Goal: Task Accomplishment & Management: Use online tool/utility

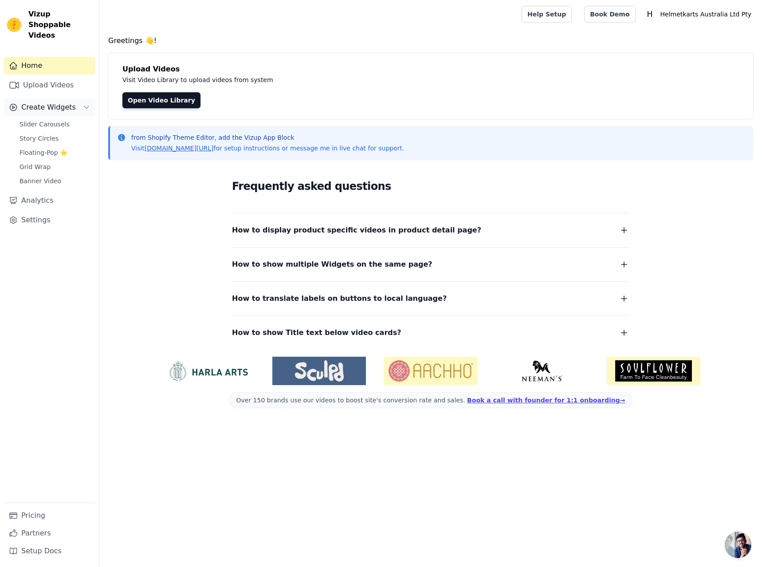
click at [65, 102] on span "Create Widgets" at bounding box center [48, 107] width 55 height 11
click at [50, 120] on span "Slider Carousels" at bounding box center [45, 124] width 50 height 9
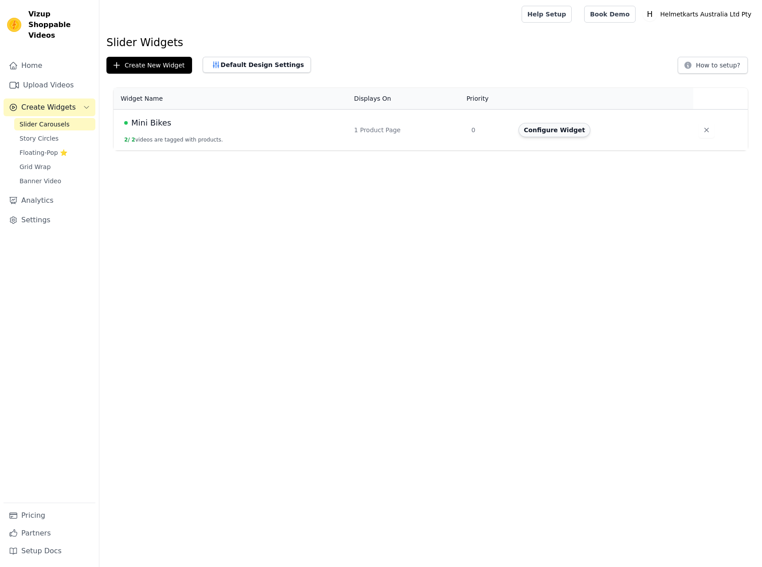
click at [579, 131] on button "Configure Widget" at bounding box center [555, 130] width 72 height 14
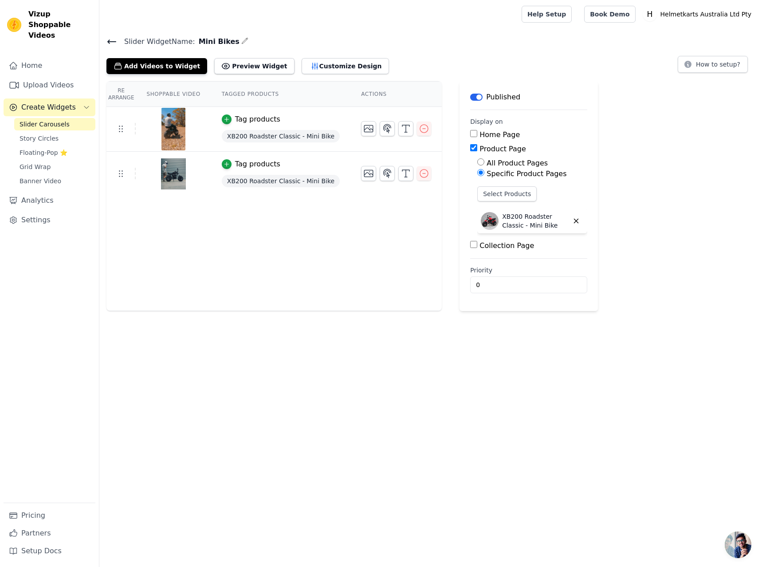
click at [235, 116] on div "Tag products" at bounding box center [257, 119] width 45 height 11
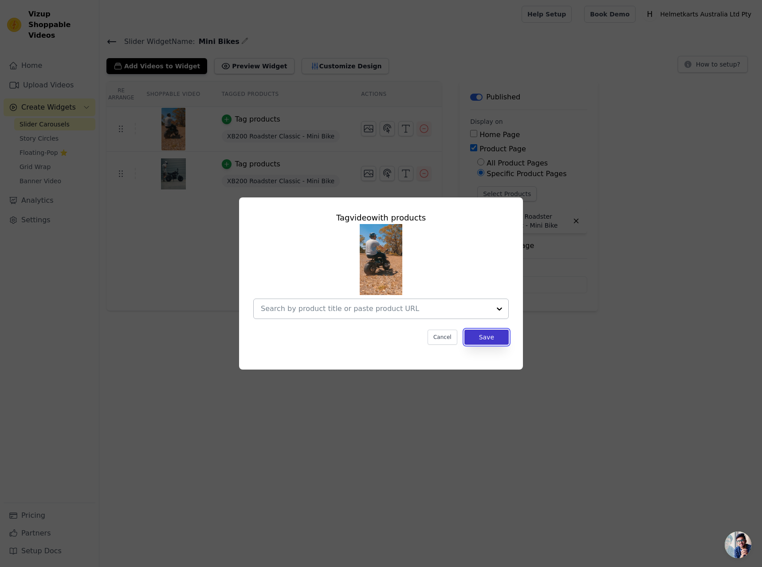
click at [498, 340] on button "Save" at bounding box center [487, 337] width 44 height 15
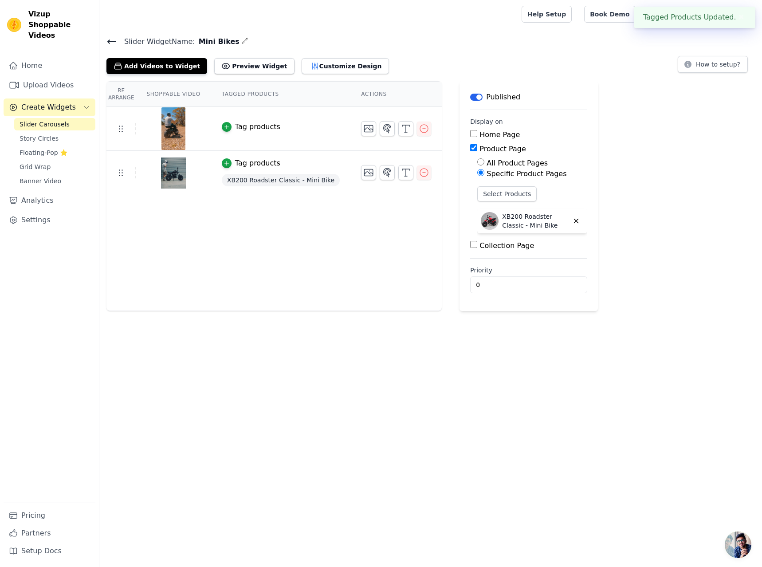
click at [262, 168] on div "Tag products" at bounding box center [257, 163] width 45 height 11
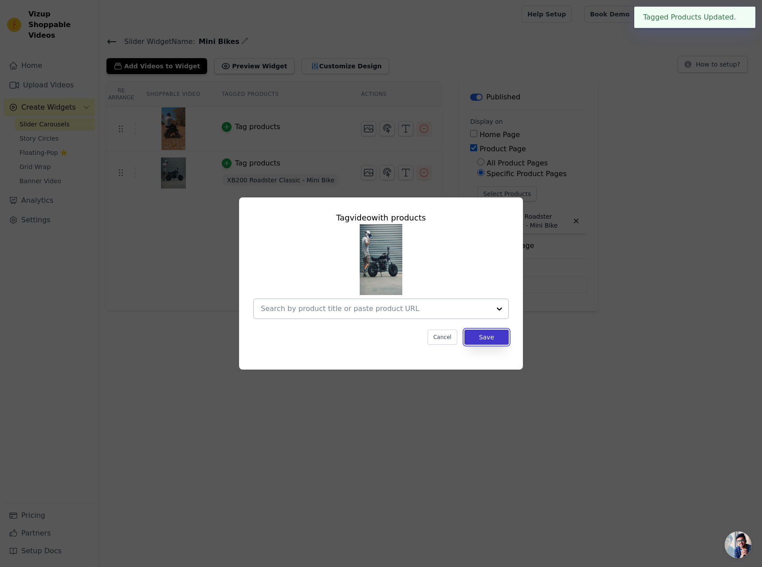
click at [484, 339] on button "Save" at bounding box center [487, 337] width 44 height 15
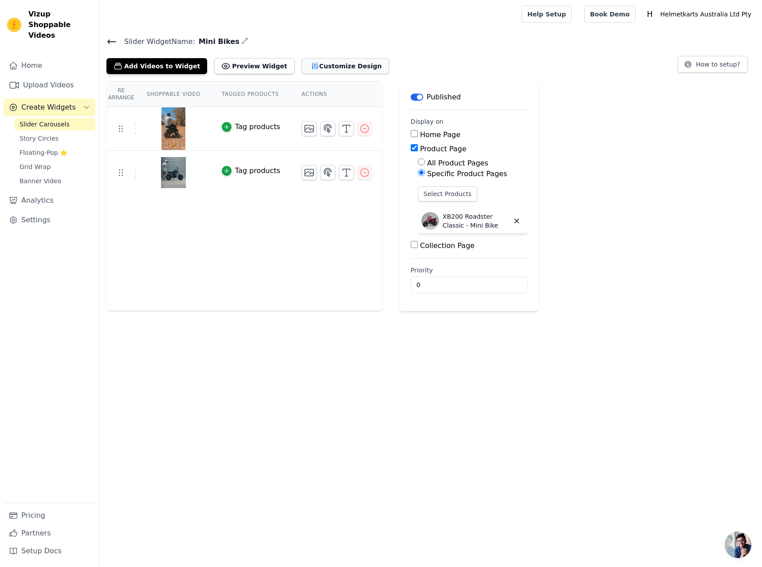
click at [325, 69] on button "Customize Design" at bounding box center [345, 66] width 87 height 16
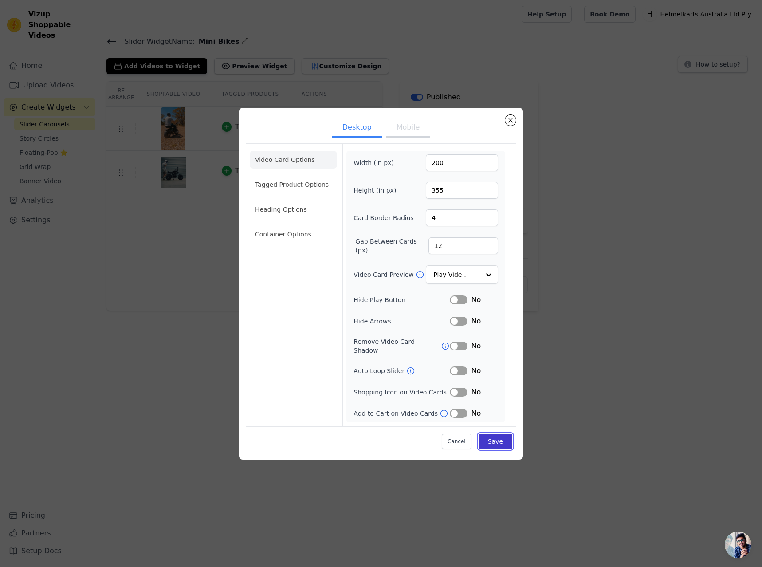
click at [493, 438] on button "Save" at bounding box center [496, 441] width 34 height 15
